Goal: Transaction & Acquisition: Subscribe to service/newsletter

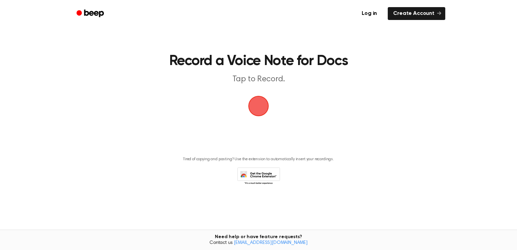
click at [258, 115] on span "button" at bounding box center [259, 106] width 22 height 22
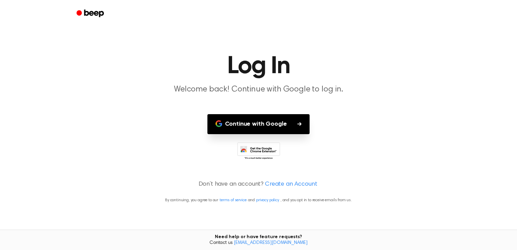
click at [275, 121] on button "Continue with Google" at bounding box center [258, 124] width 102 height 20
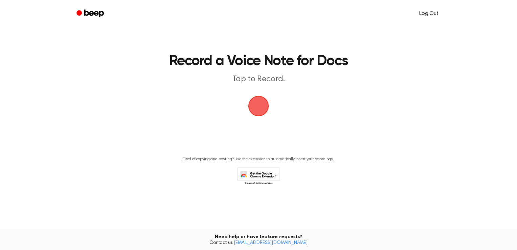
click at [429, 16] on link "Log Out" at bounding box center [428, 13] width 33 height 16
click at [407, 14] on link "Create Account" at bounding box center [417, 13] width 58 height 13
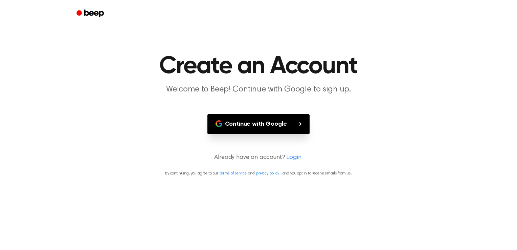
click at [284, 129] on button "Continue with Google" at bounding box center [258, 124] width 102 height 20
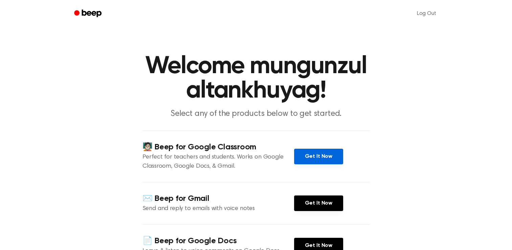
click at [310, 158] on link "Get It Now" at bounding box center [318, 156] width 49 height 16
